Goal: Book appointment/travel/reservation

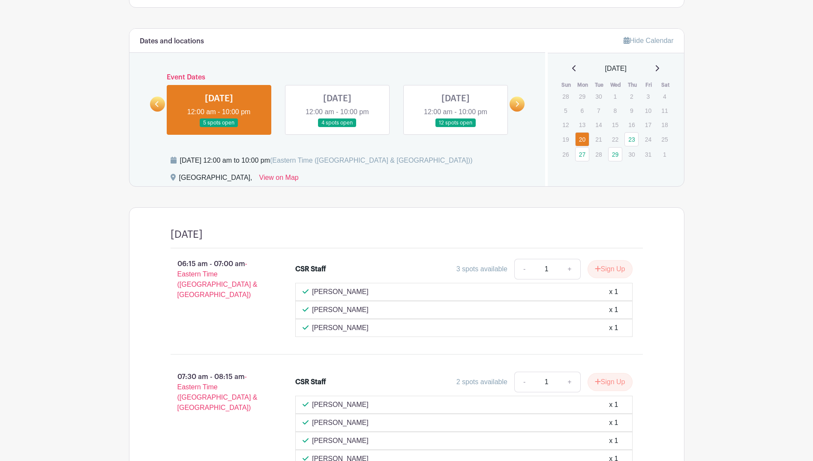
scroll to position [502, 0]
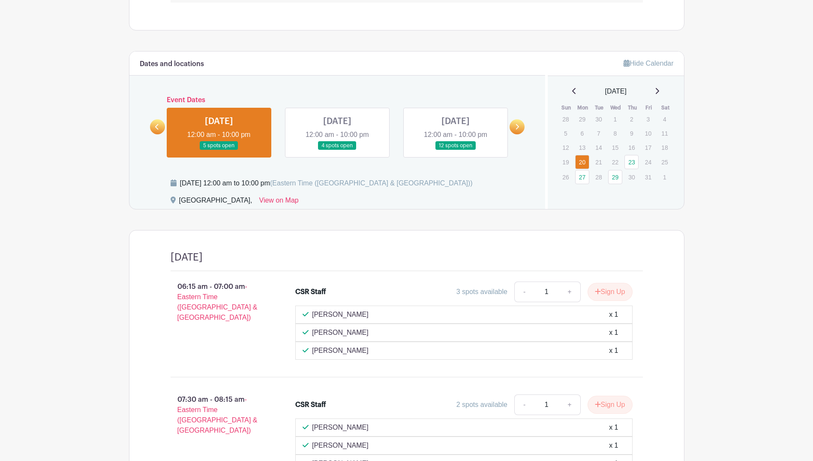
click at [456, 150] on link at bounding box center [456, 150] width 0 height 0
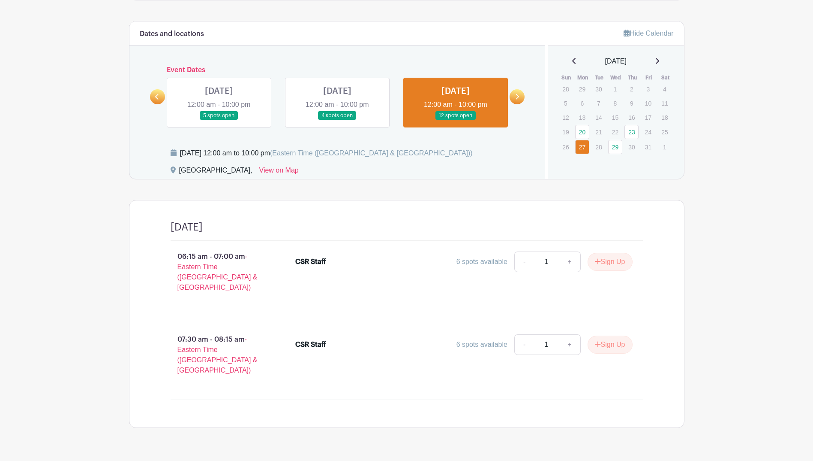
scroll to position [489, 0]
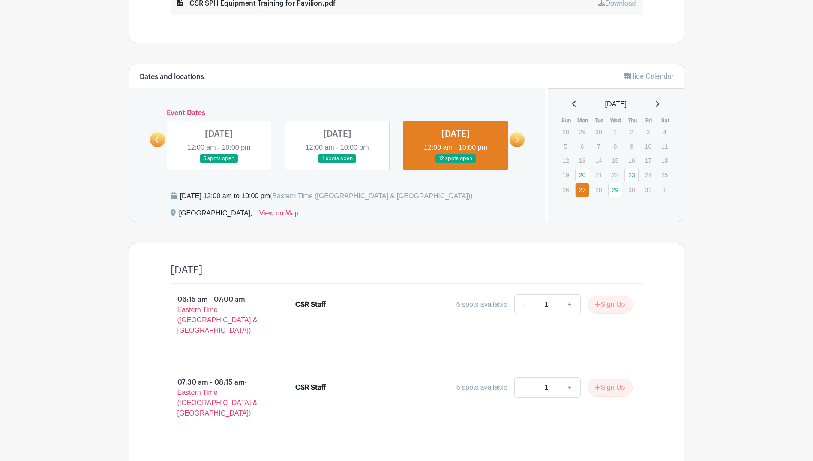
click at [337, 163] on link at bounding box center [337, 163] width 0 height 0
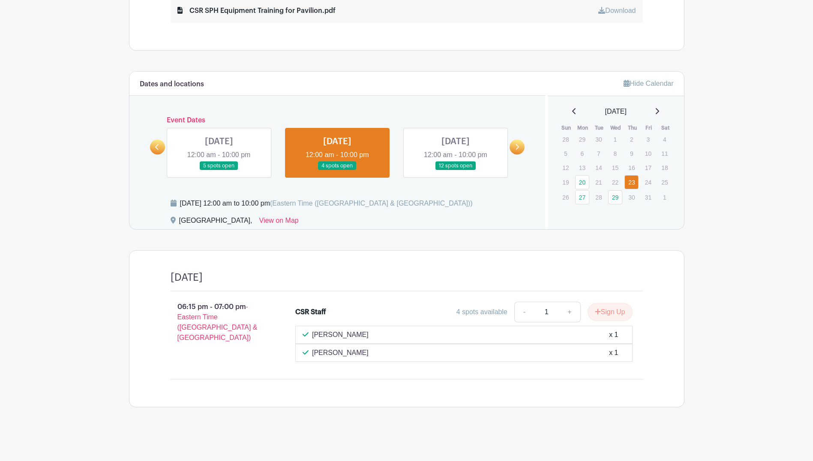
scroll to position [482, 0]
click at [456, 170] on link at bounding box center [456, 170] width 0 height 0
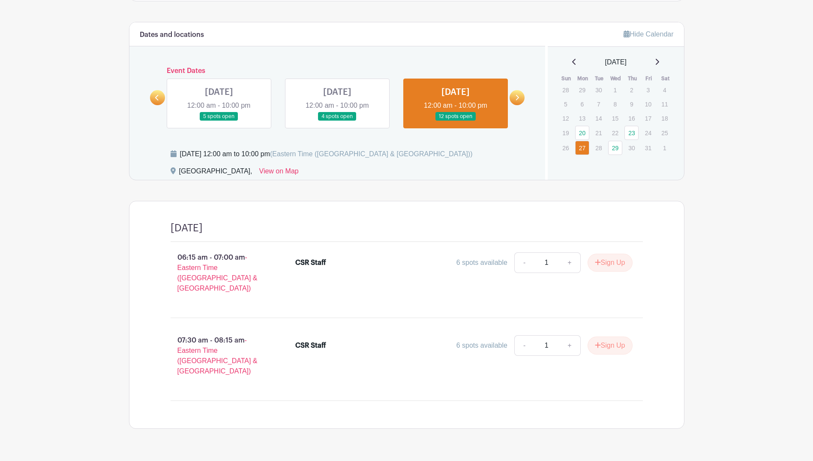
scroll to position [532, 0]
click at [456, 120] on link at bounding box center [456, 120] width 0 height 0
click at [513, 96] on link at bounding box center [517, 96] width 15 height 15
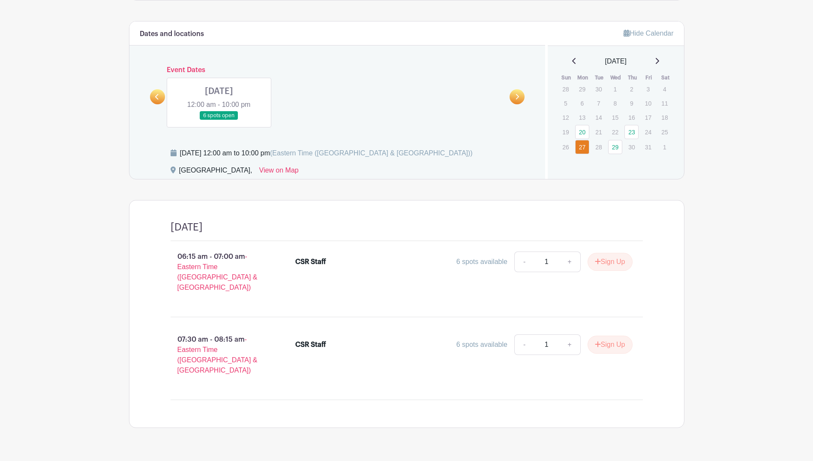
click at [219, 120] on link at bounding box center [219, 120] width 0 height 0
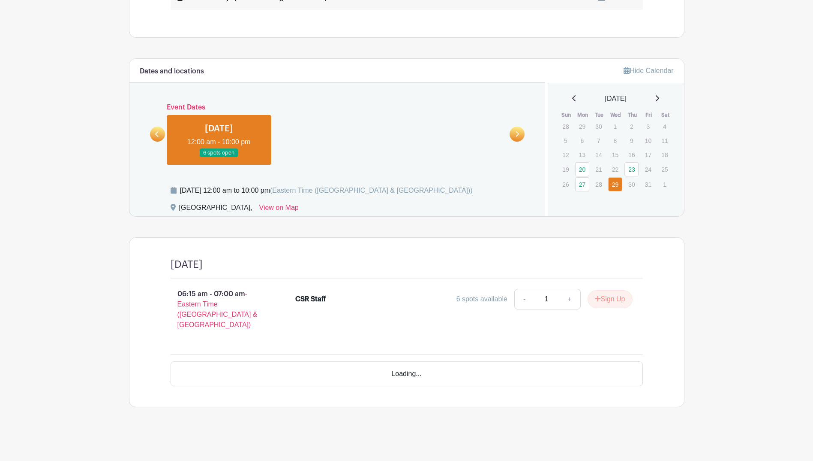
scroll to position [459, 0]
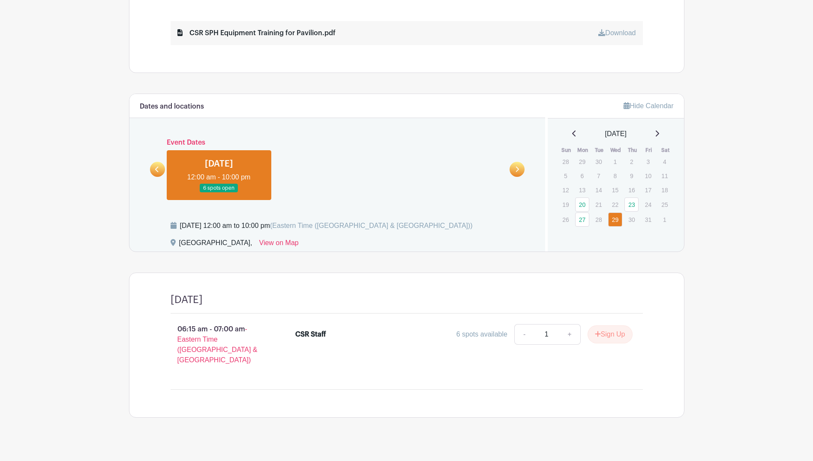
click at [219, 193] on link at bounding box center [219, 193] width 0 height 0
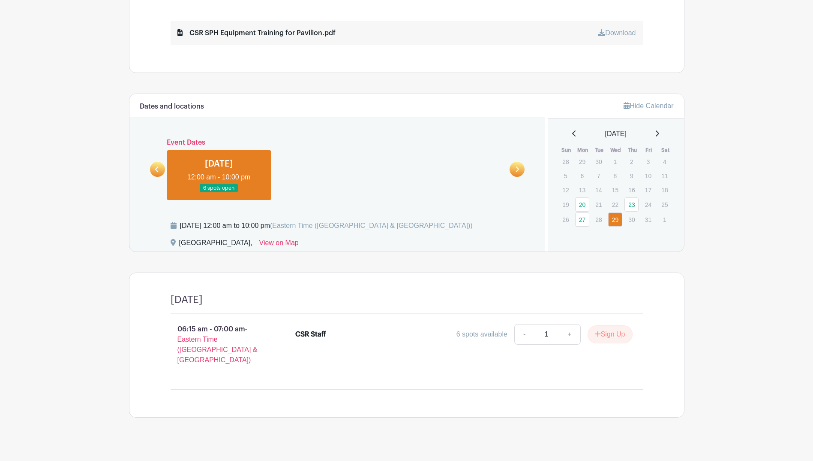
click at [219, 193] on link at bounding box center [219, 193] width 0 height 0
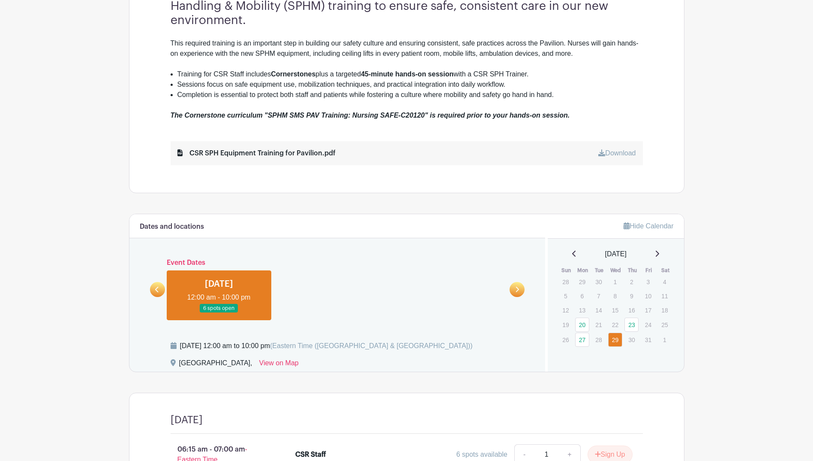
scroll to position [343, 0]
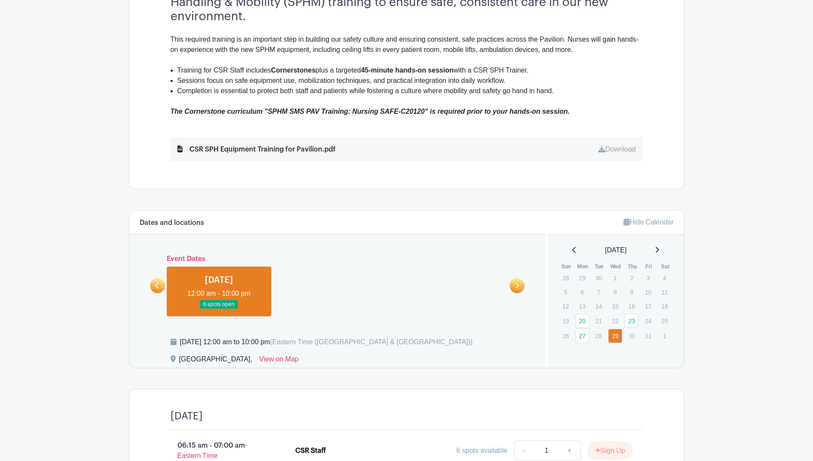
click at [161, 289] on link at bounding box center [157, 285] width 15 height 15
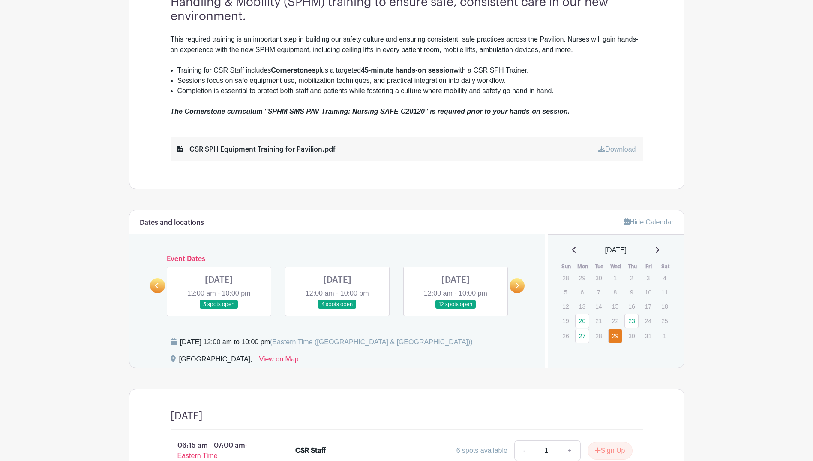
click at [161, 289] on link at bounding box center [157, 285] width 15 height 15
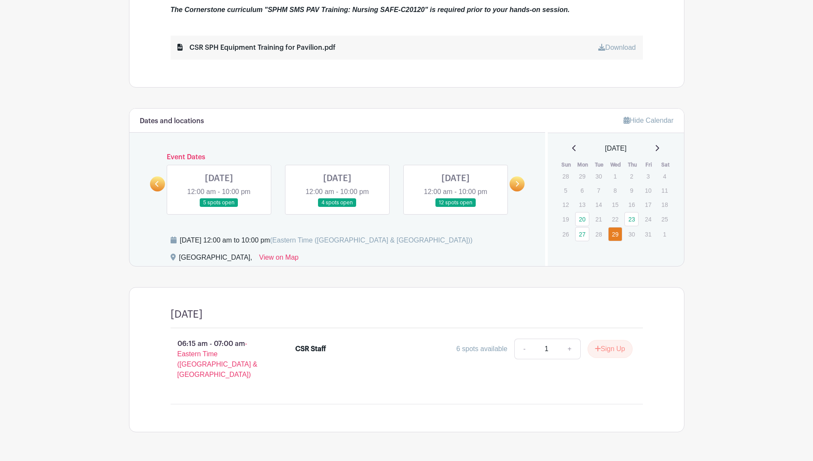
scroll to position [459, 0]
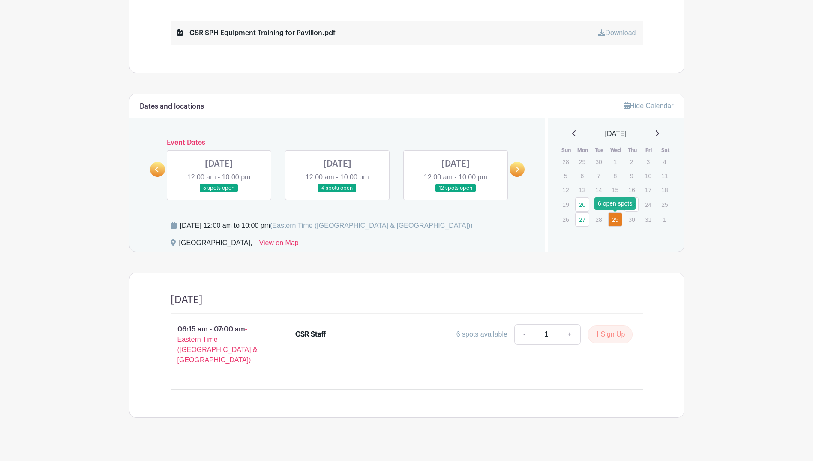
click at [614, 223] on link "29" at bounding box center [615, 219] width 14 height 14
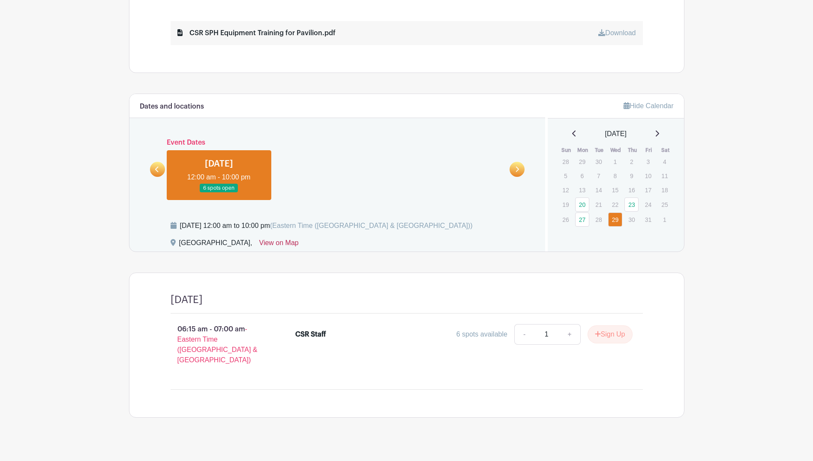
click at [274, 246] on link "View on Map" at bounding box center [278, 245] width 39 height 14
click at [219, 193] on link at bounding box center [219, 193] width 0 height 0
